Goal: Task Accomplishment & Management: Use online tool/utility

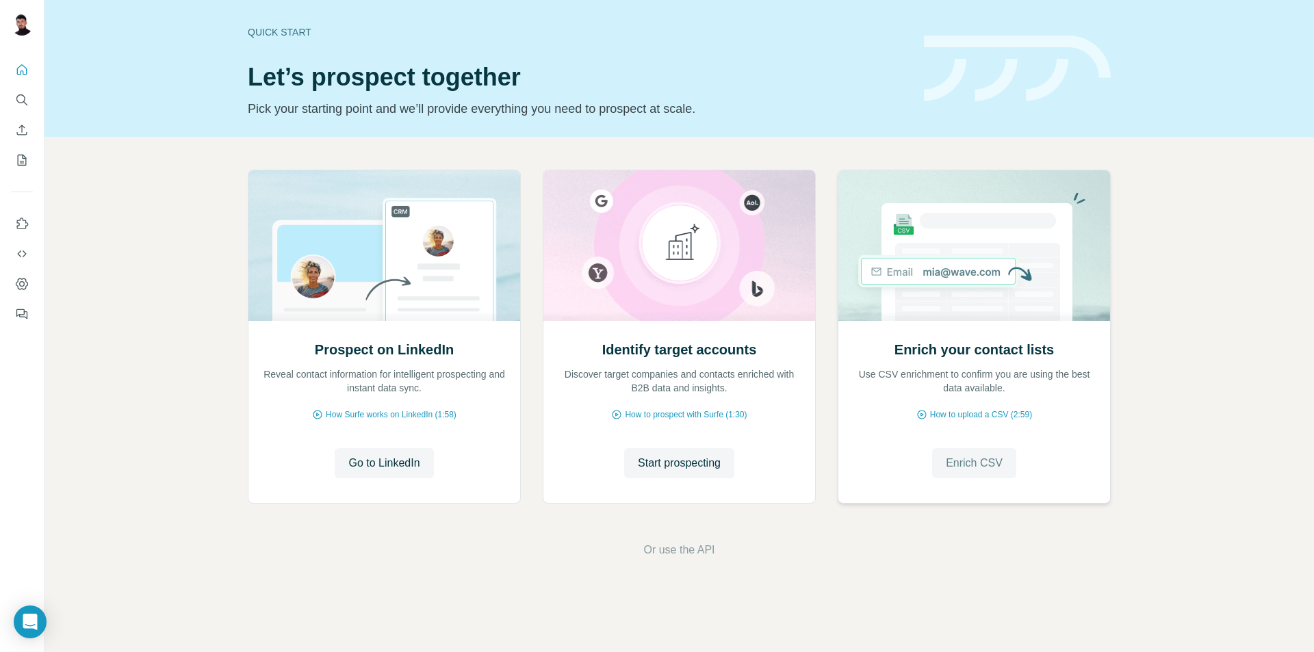
click at [972, 450] on button "Enrich CSV" at bounding box center [974, 463] width 84 height 30
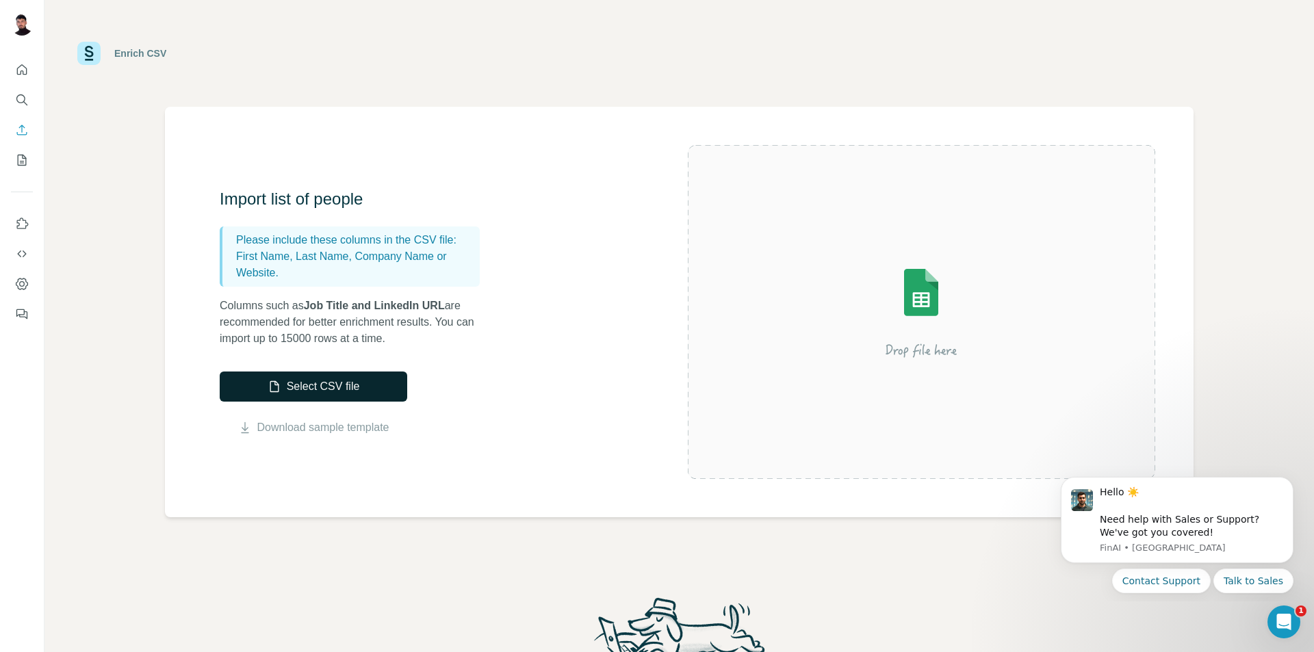
click at [289, 395] on button "Select CSV file" at bounding box center [313, 387] width 187 height 30
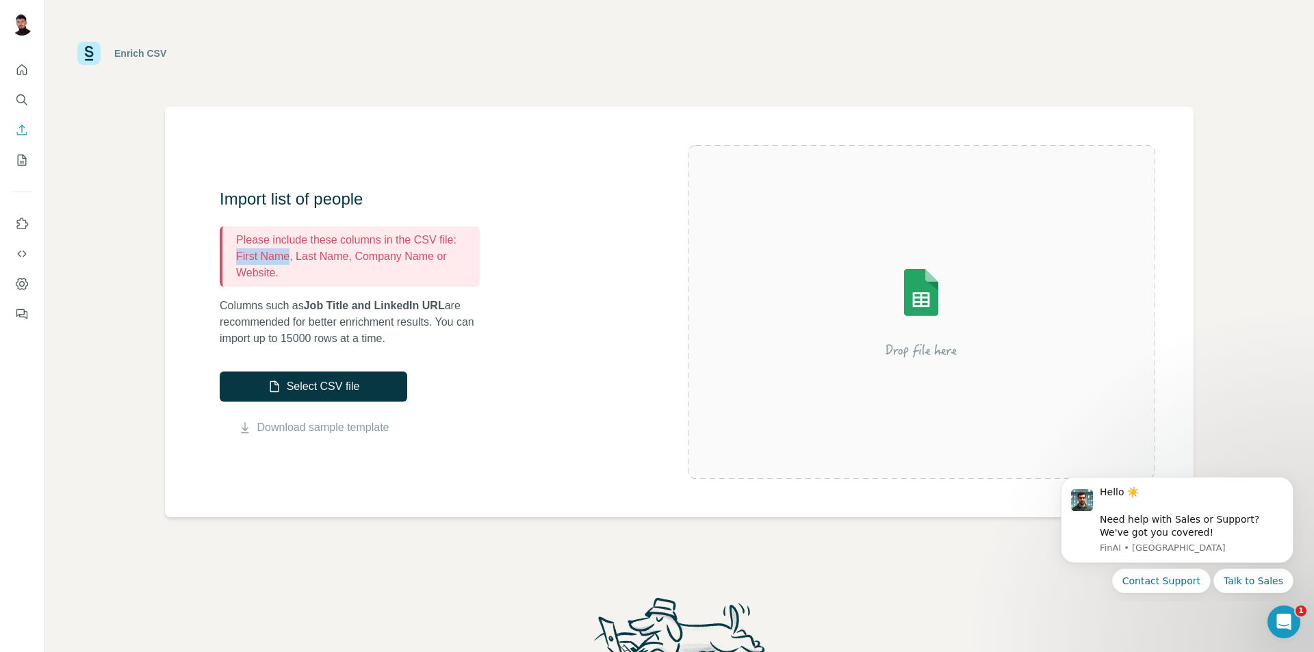
drag, startPoint x: 292, startPoint y: 259, endPoint x: 236, endPoint y: 259, distance: 55.4
click at [236, 259] on p "First Name, Last Name, Company Name or Website." at bounding box center [355, 264] width 238 height 33
copy p "First Name"
click at [246, 248] on p "First Name, Last Name, Company Name or Website." at bounding box center [355, 264] width 238 height 33
click at [237, 257] on p "First Name, Last Name, Company Name or Website." at bounding box center [355, 264] width 238 height 33
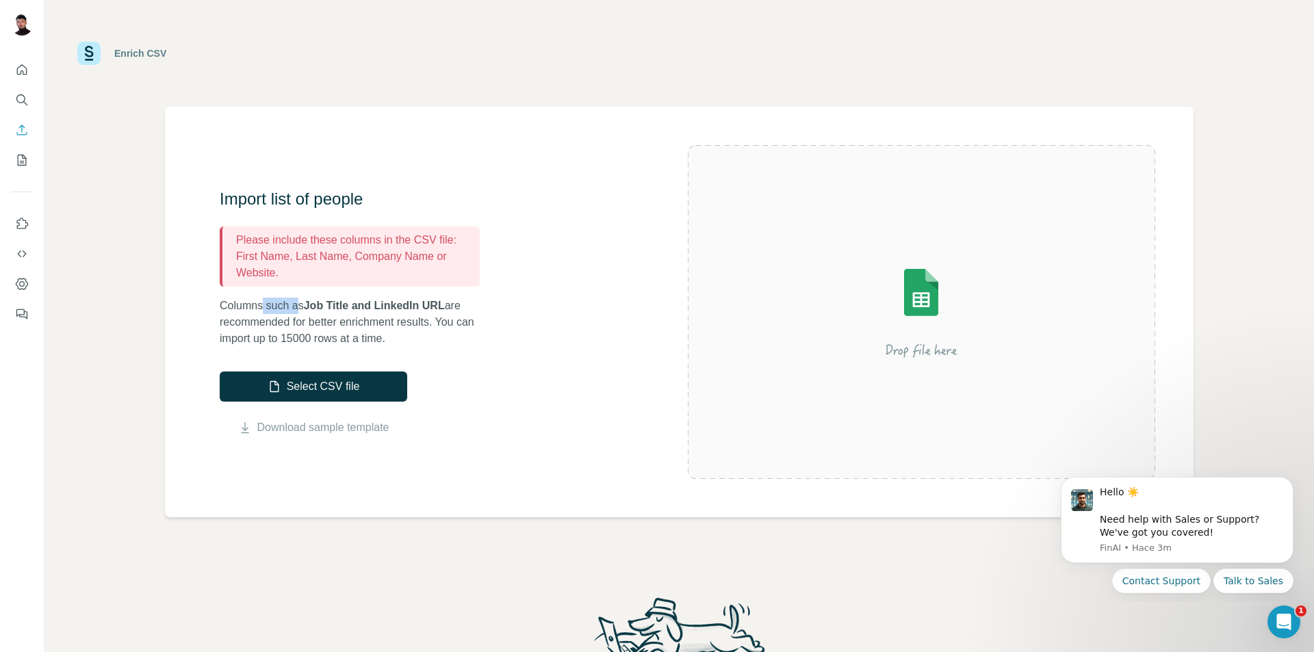
drag, startPoint x: 266, startPoint y: 307, endPoint x: 308, endPoint y: 307, distance: 42.4
click at [307, 307] on p "Columns such as Job Title and LinkedIn URL are recommended for better enrichmen…" at bounding box center [357, 322] width 274 height 49
click at [313, 307] on span "Job Title and LinkedIn URL" at bounding box center [374, 306] width 141 height 12
click at [321, 385] on button "Select CSV file" at bounding box center [313, 387] width 187 height 30
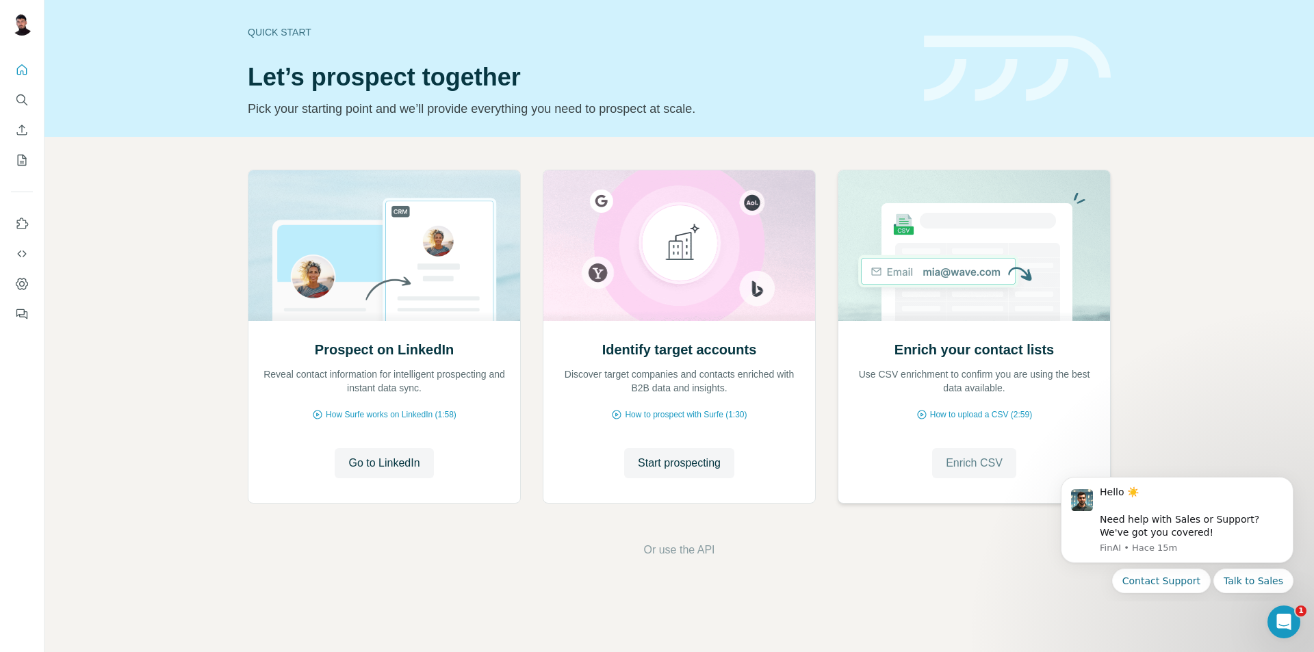
click at [1004, 471] on button "Enrich CSV" at bounding box center [974, 463] width 84 height 30
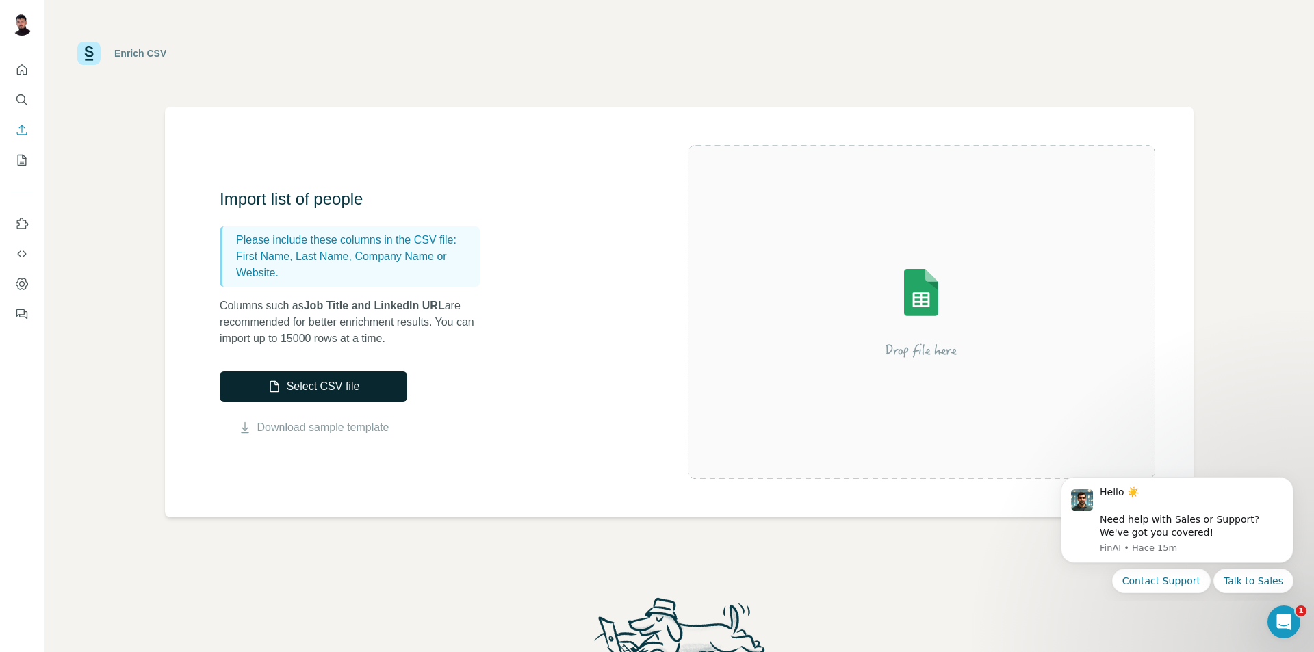
click at [375, 380] on button "Select CSV file" at bounding box center [313, 387] width 187 height 30
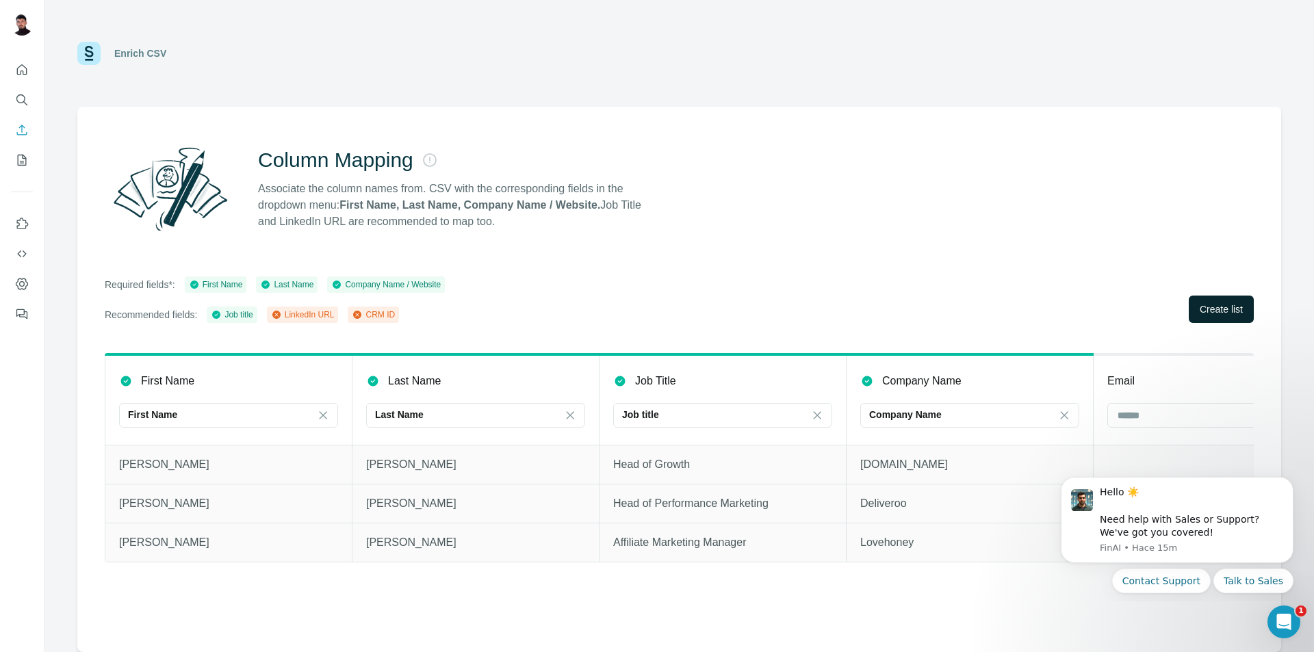
click at [1205, 306] on span "Create list" at bounding box center [1221, 309] width 43 height 14
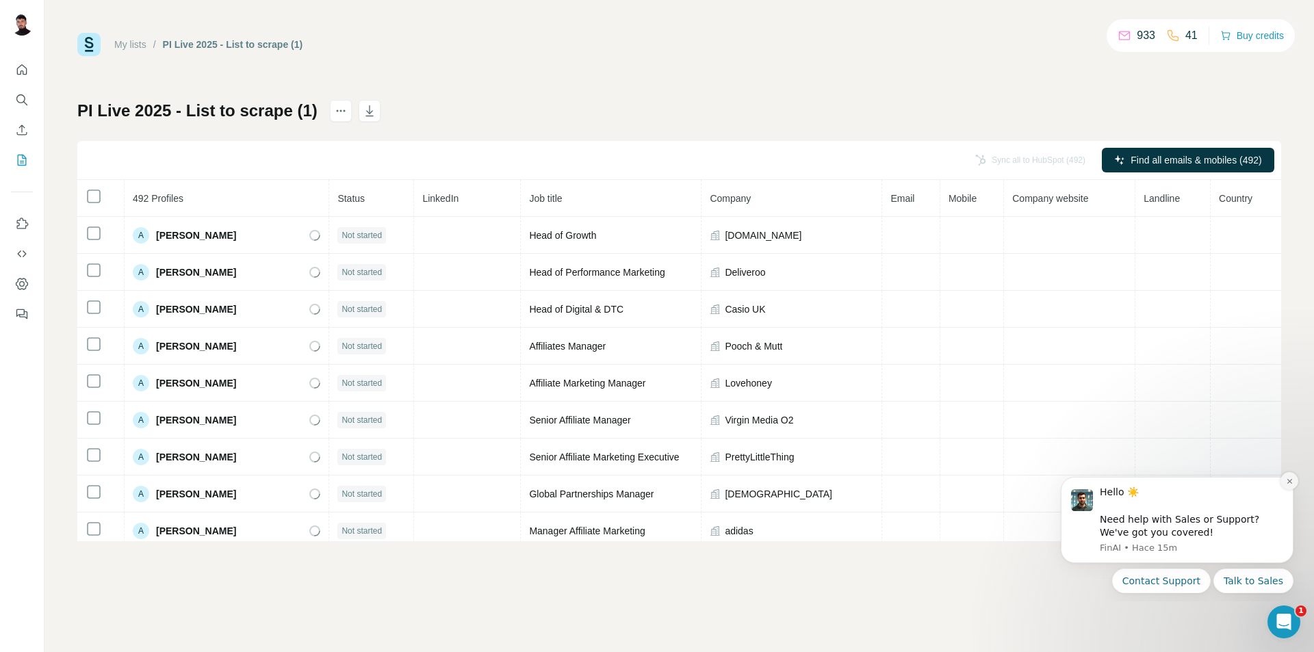
click at [1286, 482] on icon "Dismiss notification" at bounding box center [1290, 482] width 8 height 8
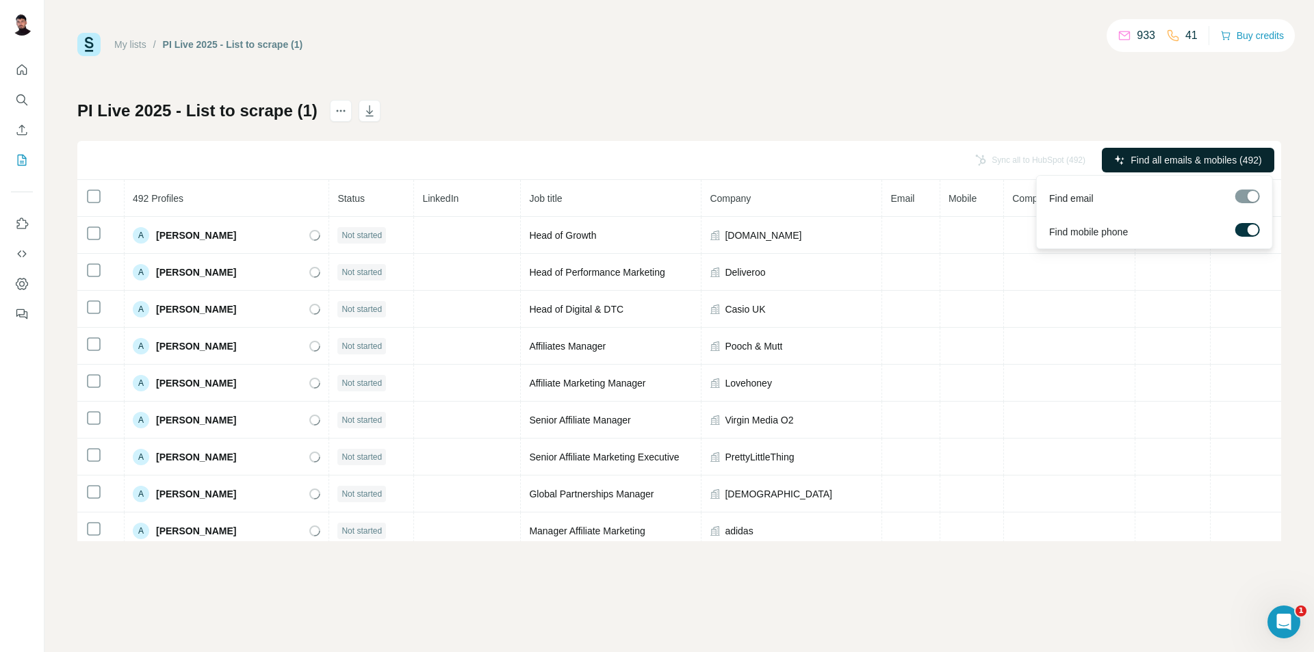
click at [1173, 151] on button "Find all emails & mobiles (492)" at bounding box center [1188, 160] width 172 height 25
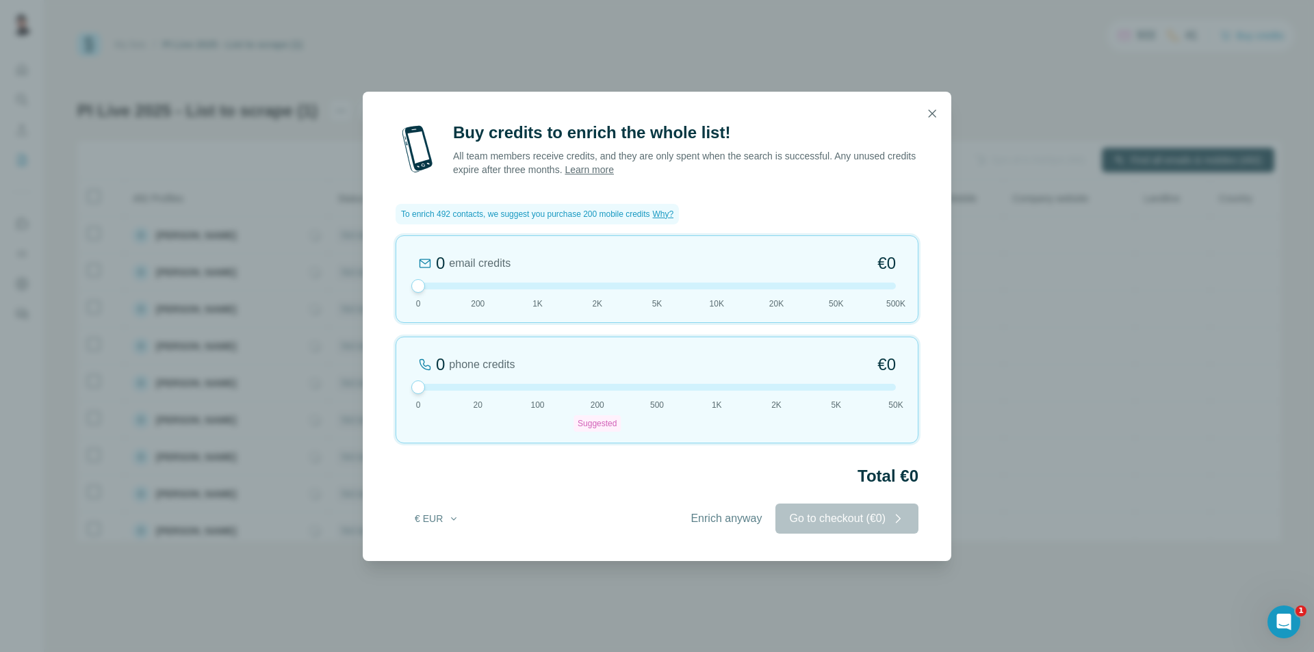
click at [313, 358] on div "Buy credits to enrich the whole list! All team members receive credits, and the…" at bounding box center [657, 326] width 1314 height 652
drag, startPoint x: 414, startPoint y: 287, endPoint x: 400, endPoint y: 277, distance: 16.7
click at [400, 277] on div "0 email credits €0 0 200 1K 2K 5K 10K 20K 50K 500K" at bounding box center [657, 279] width 523 height 88
click at [712, 521] on span "Enrich anyway" at bounding box center [725, 518] width 71 height 16
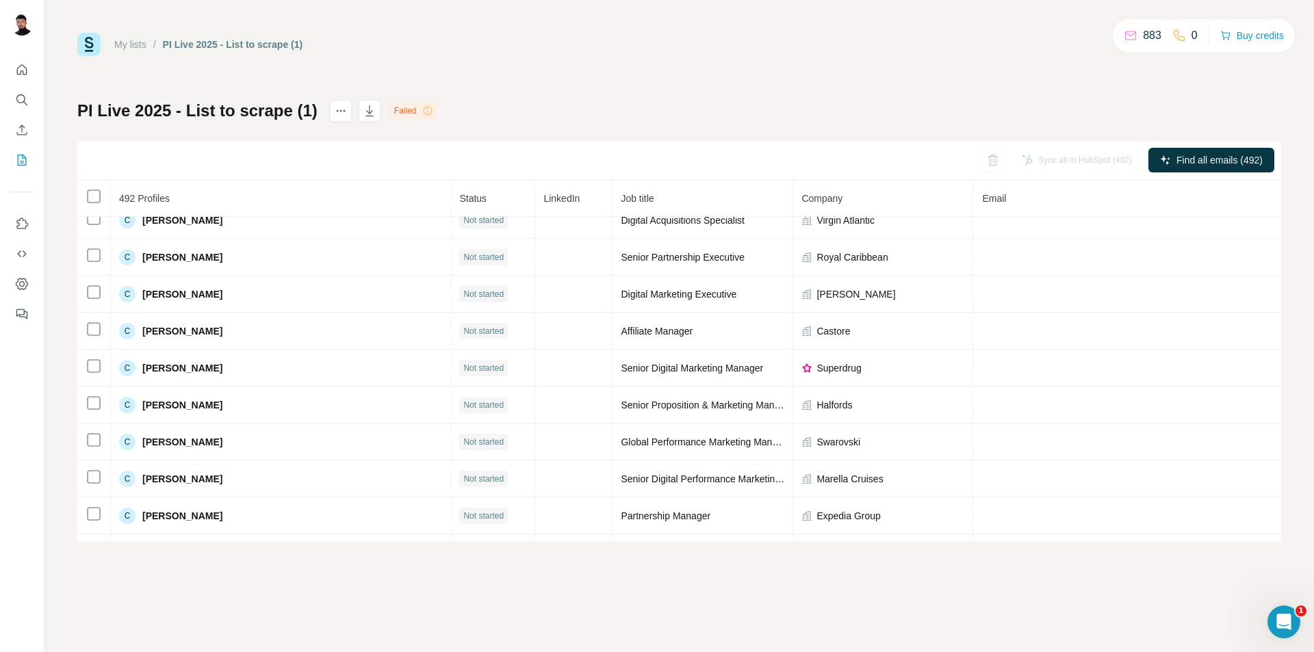
scroll to position [3378, 0]
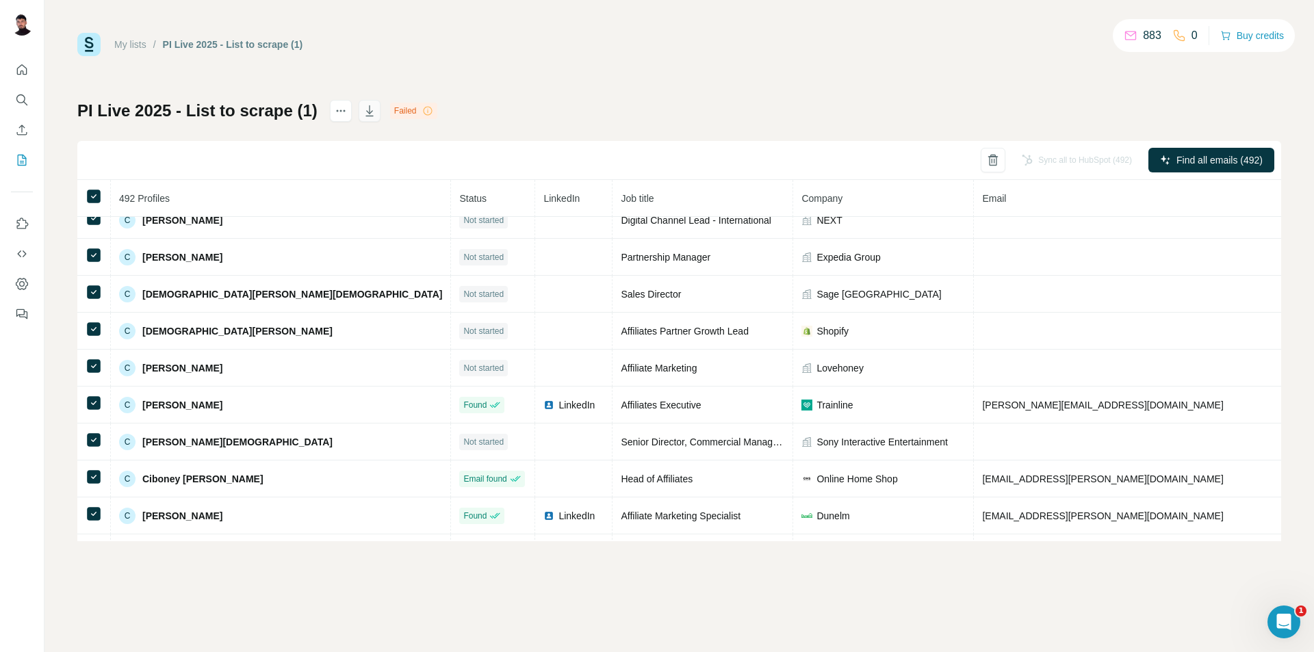
click at [366, 114] on icon "button" at bounding box center [369, 112] width 7 height 4
